Goal: Transaction & Acquisition: Download file/media

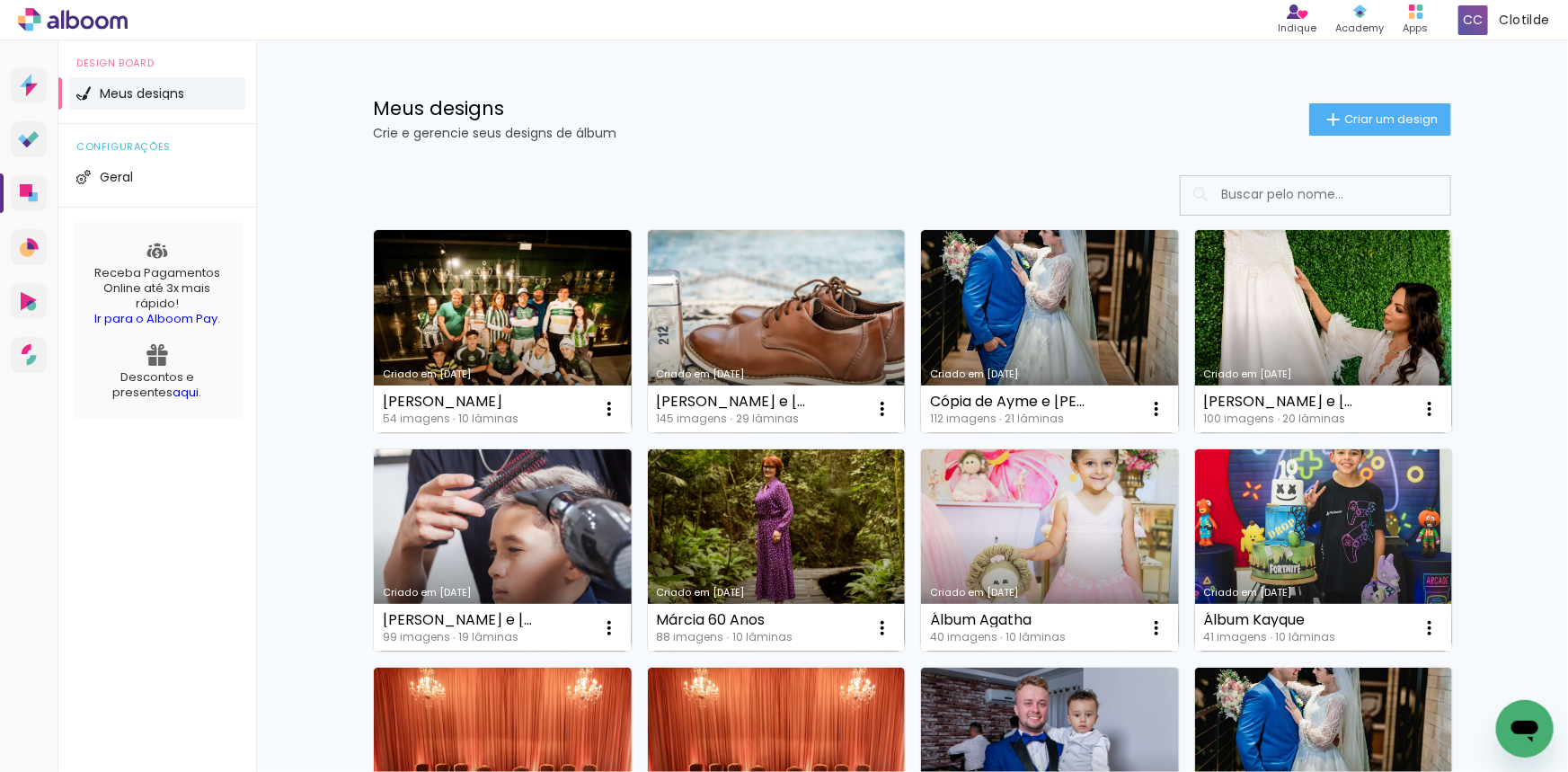
click at [504, 285] on link "Criado em [DATE]" at bounding box center [502, 332] width 258 height 204
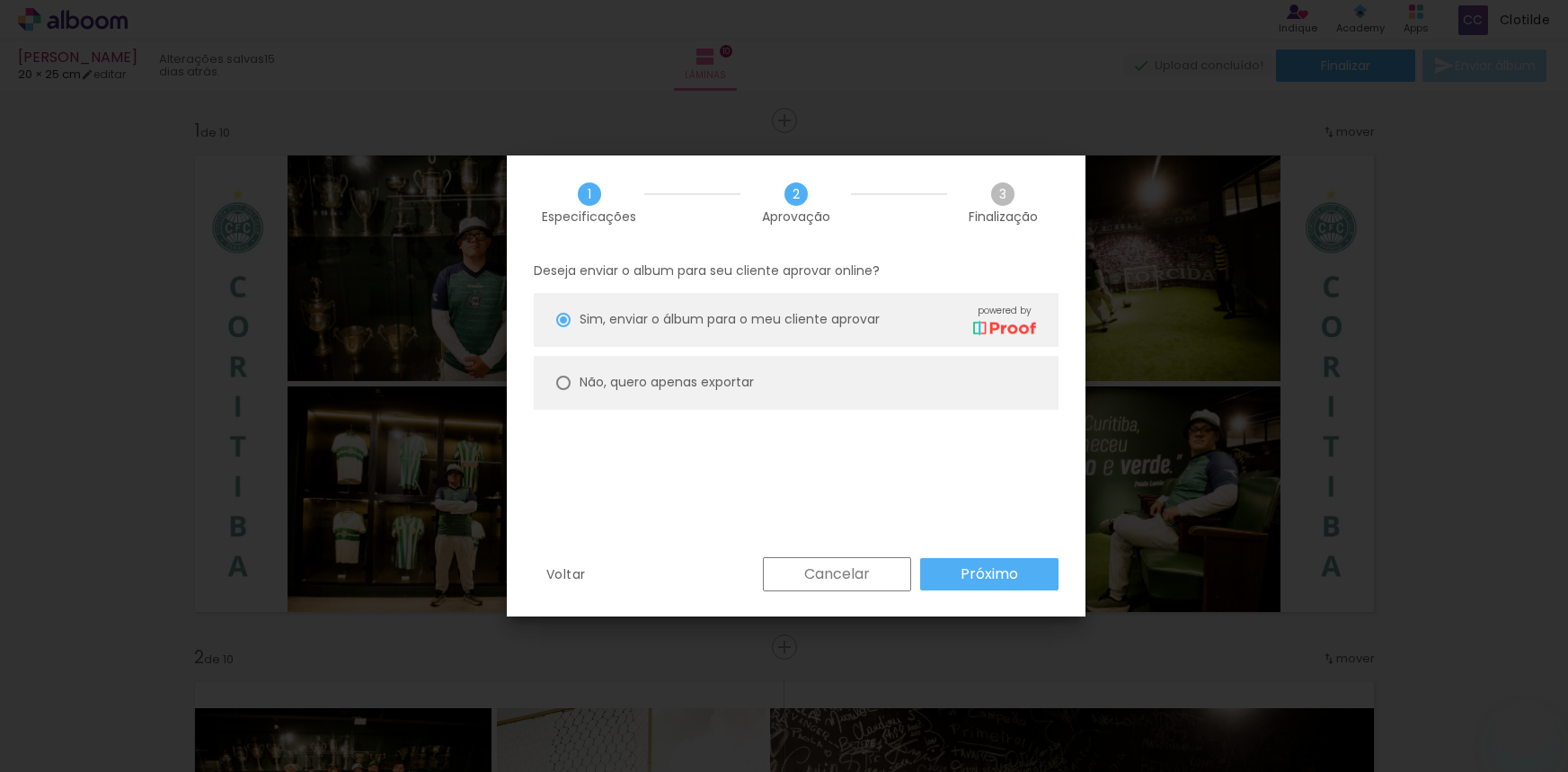
click at [0, 0] on slot "Não, quero apenas exportar" at bounding box center [0, 0] width 0 height 0
click at [960, 575] on paper-button "Próximo" at bounding box center [989, 574] width 138 height 33
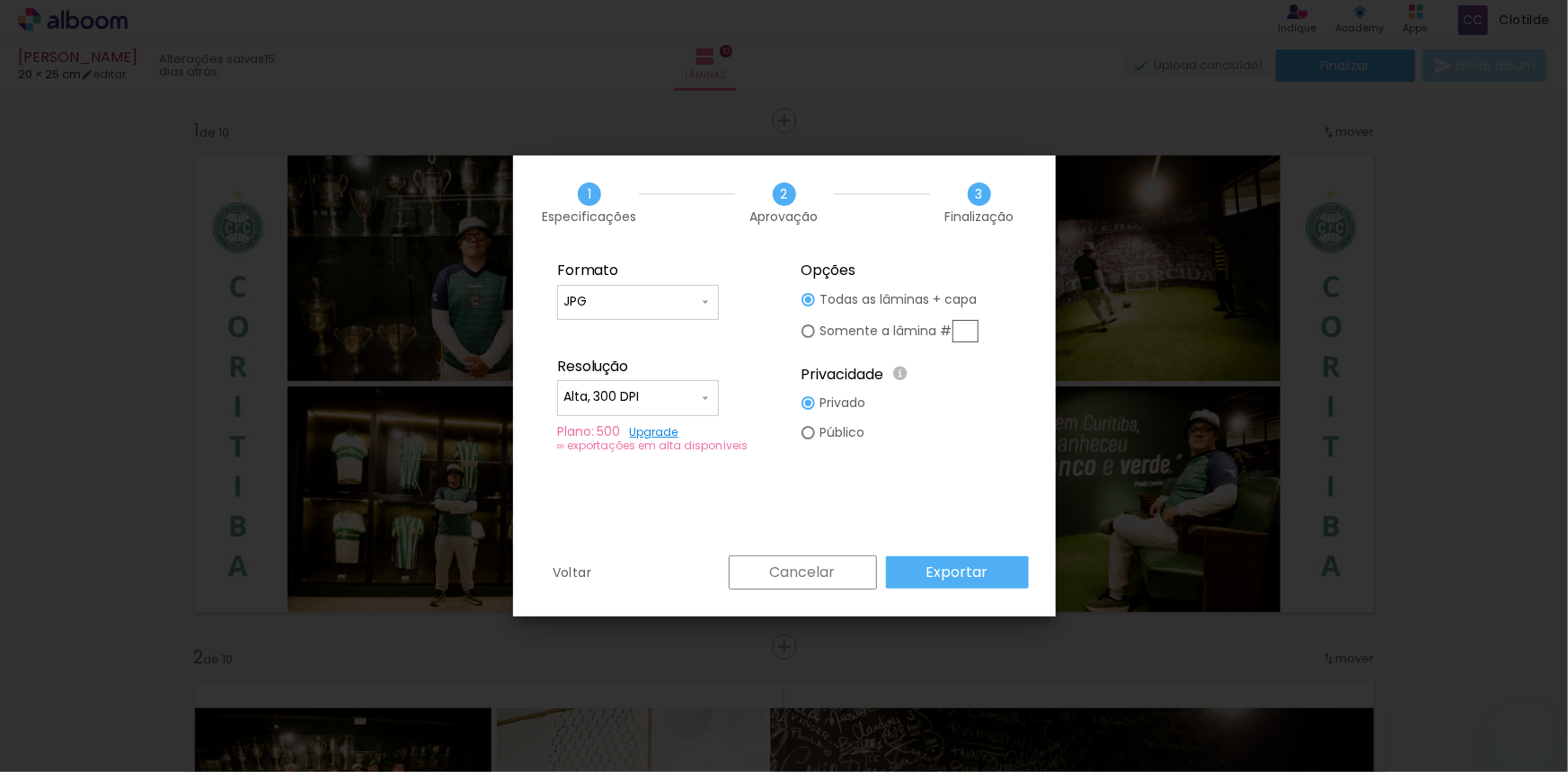
type input "Alta, 300 DPI"
click at [0, 0] on slot "Exportar" at bounding box center [0, 0] width 0 height 0
